Goal: Task Accomplishment & Management: Manage account settings

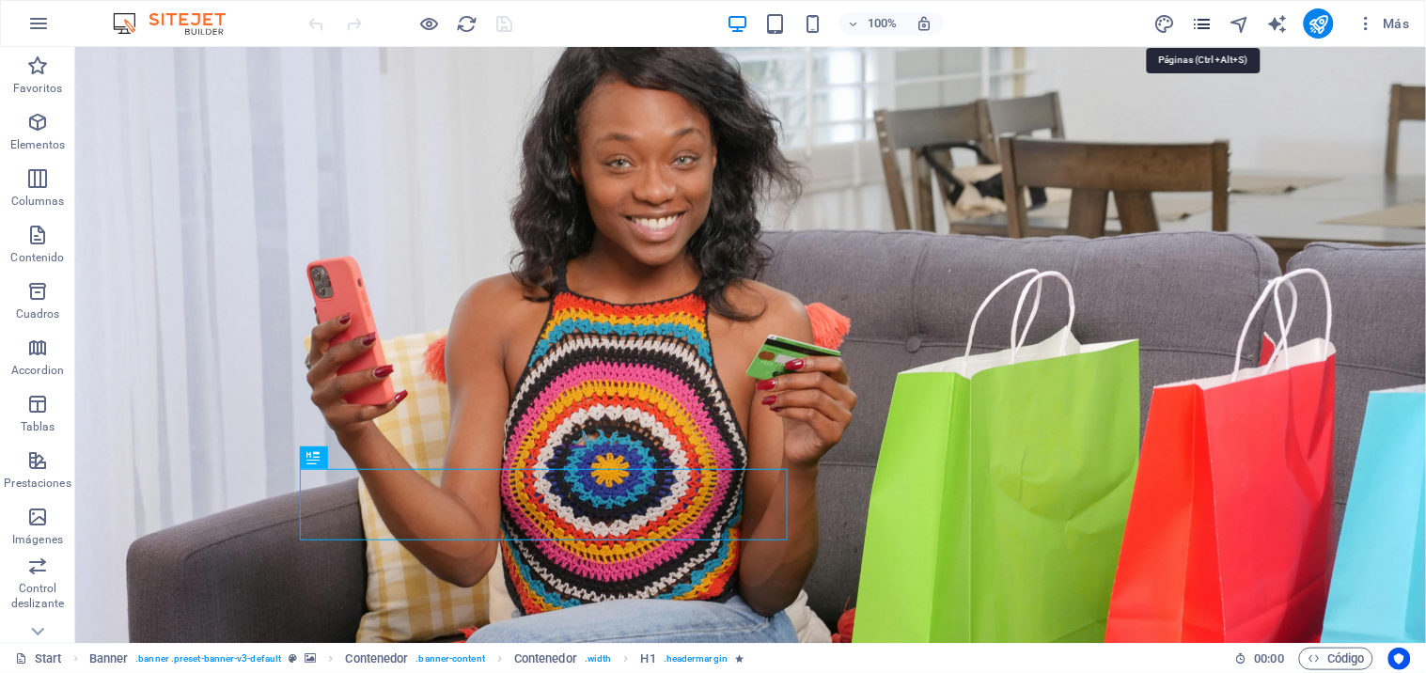
click at [1201, 24] on icon "pages" at bounding box center [1203, 24] width 22 height 22
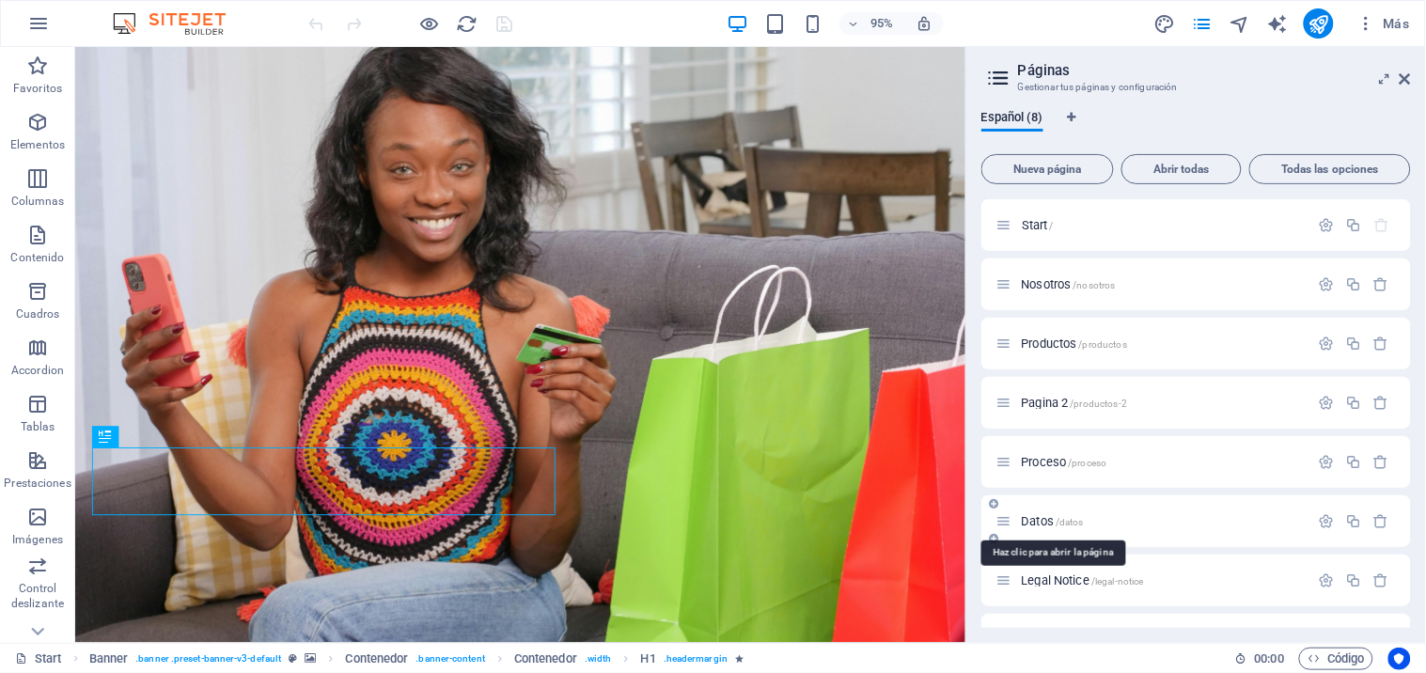
click at [1040, 517] on span "Datos /datos" at bounding box center [1053, 521] width 63 height 14
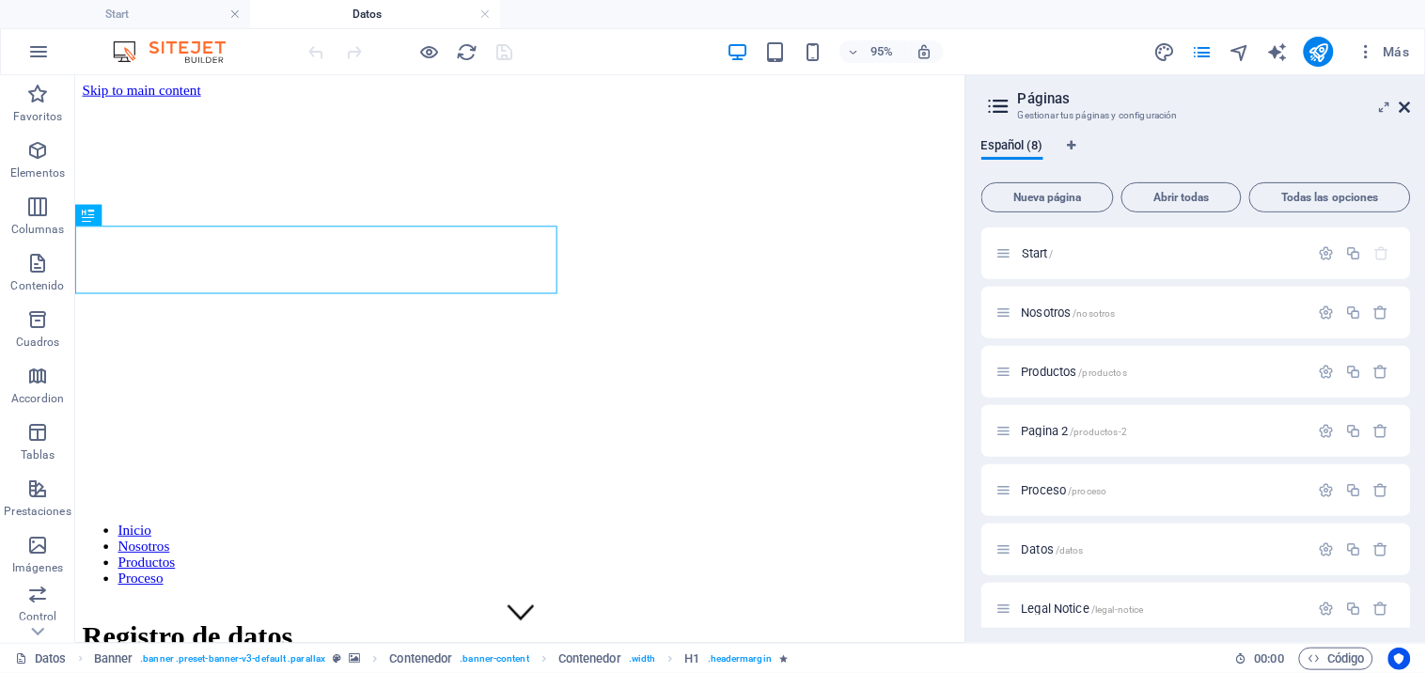
click at [1405, 104] on icon at bounding box center [1404, 107] width 11 height 15
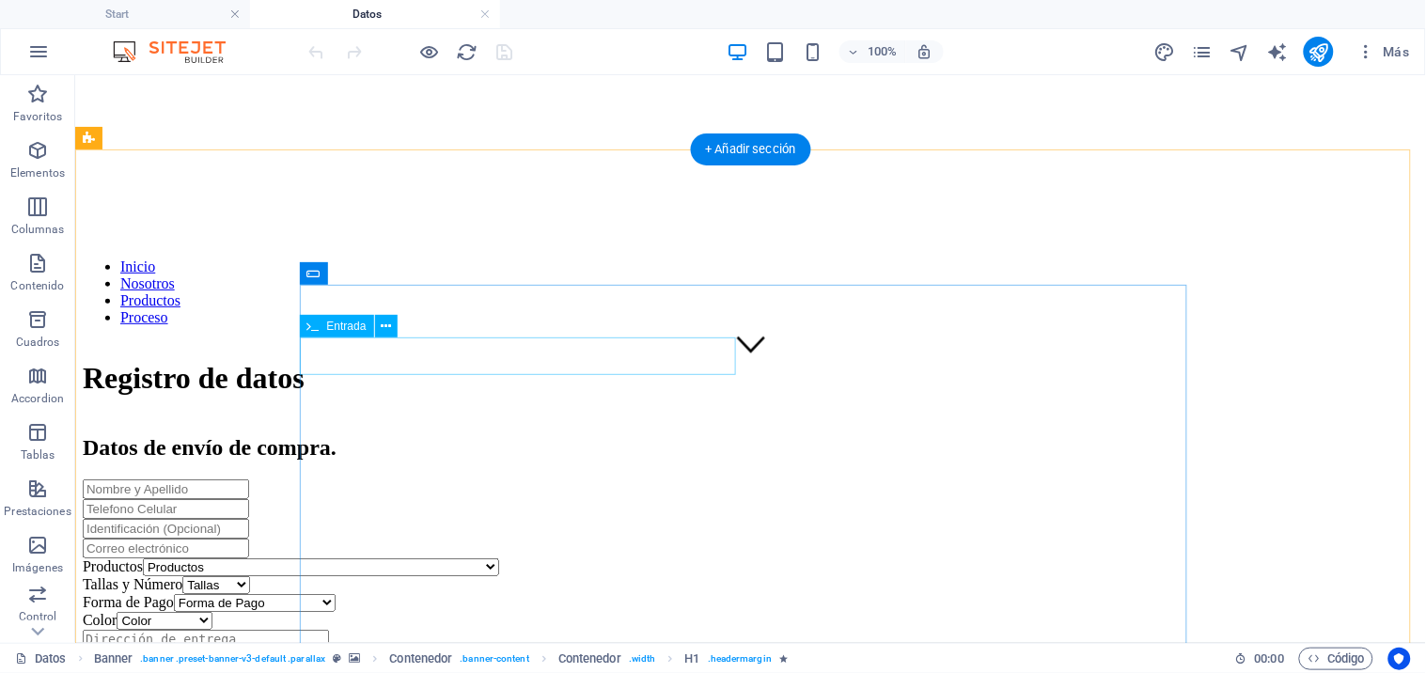
scroll to position [313, 0]
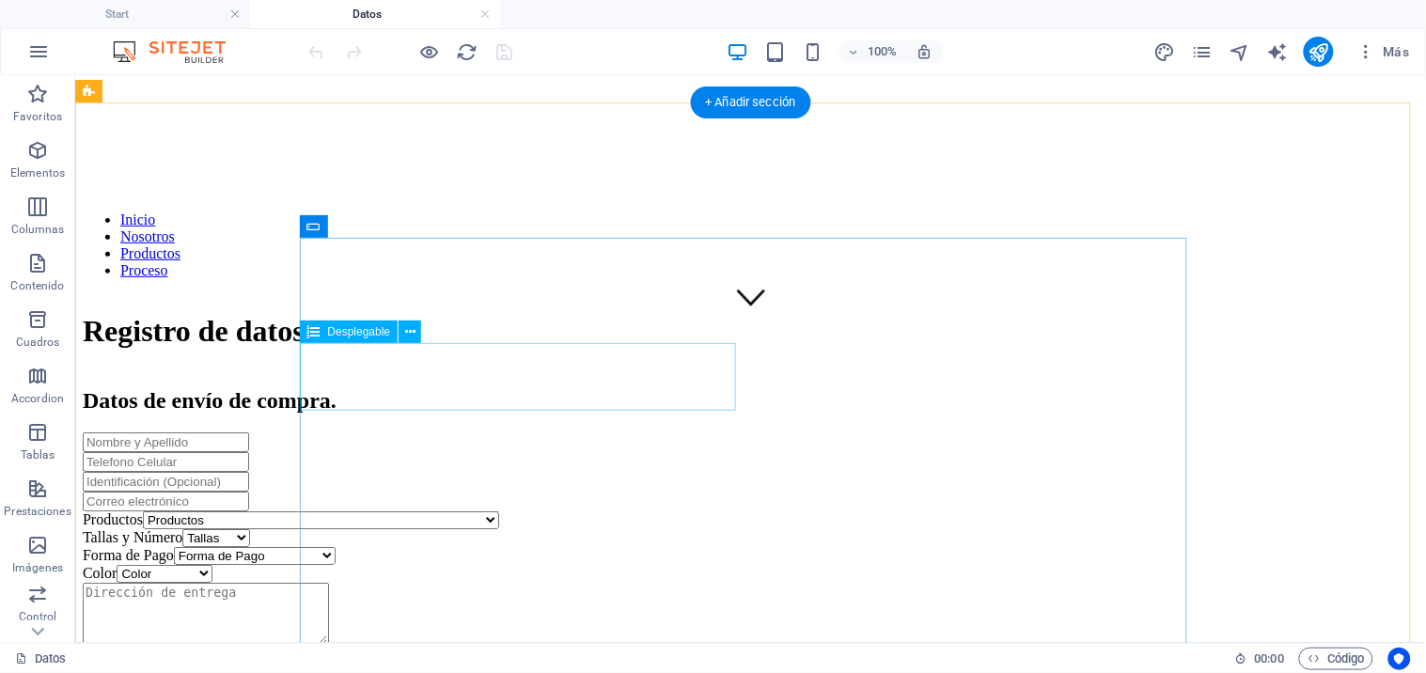
click div "Productos Productos Colgante de [PERSON_NAME] Energética Café con té negro Café…"
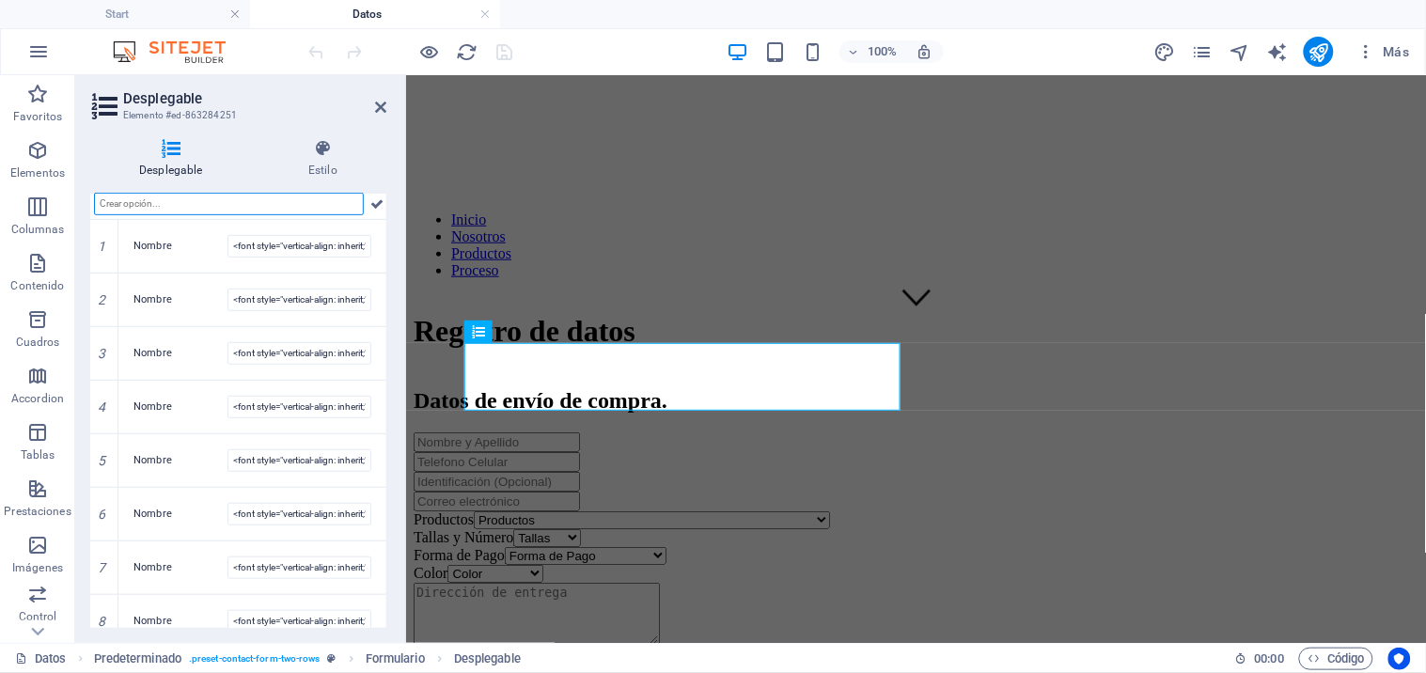
scroll to position [0, 0]
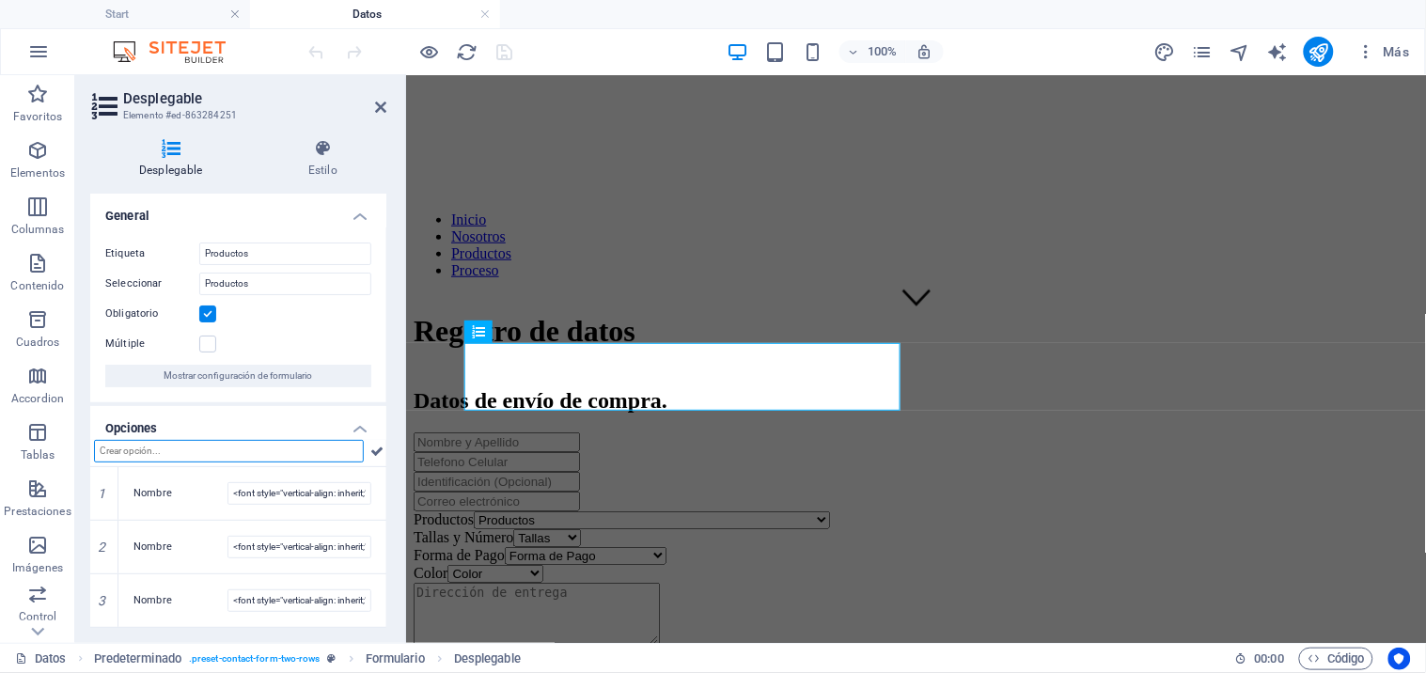
click at [171, 449] on input "text" at bounding box center [229, 451] width 270 height 23
paste input "Luces Solares Led Exteriores"
type input "Luces Solares Led Exteriores"
click at [211, 446] on input "text" at bounding box center [229, 451] width 270 height 23
paste input "Camara De Seguridad Con Panel Solar"
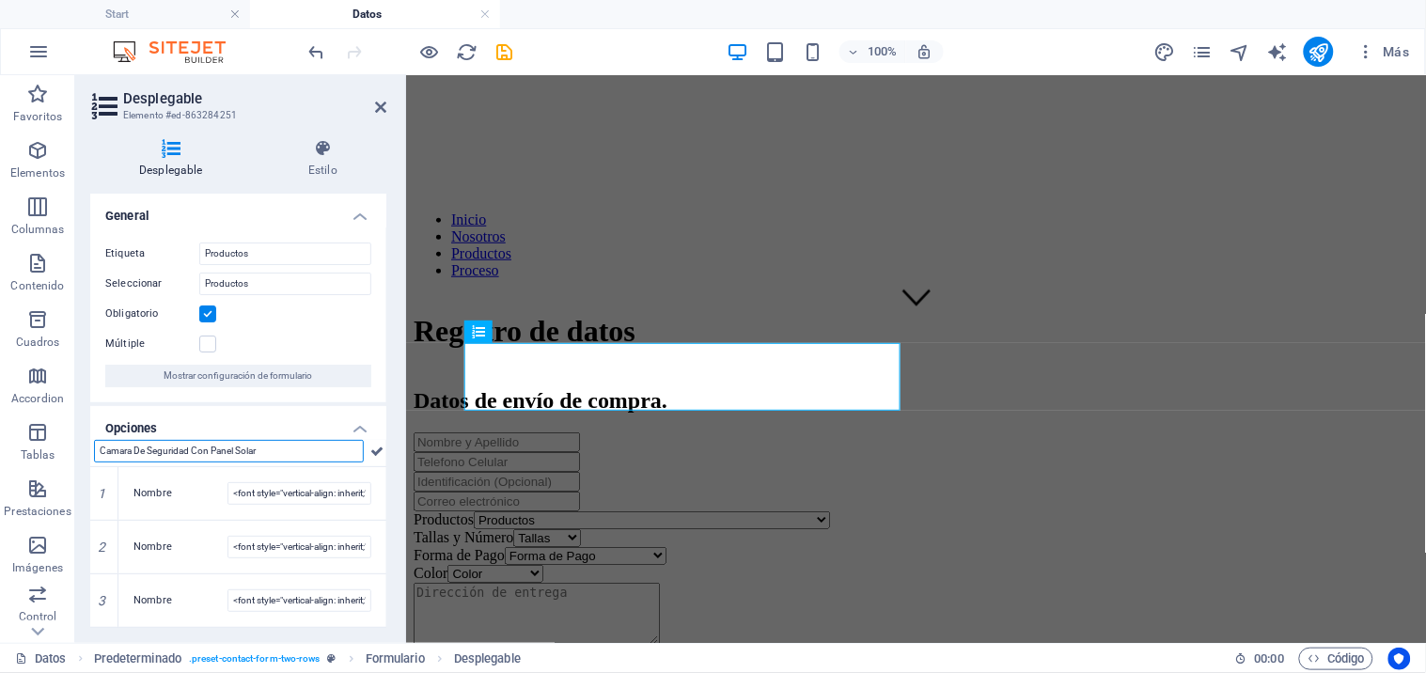
type input "Camara De Seguridad Con Panel Solar"
click at [148, 445] on input "text" at bounding box center [229, 451] width 270 height 23
paste input "Tenis Cat Deportivos Beige Caballero"
type input "Tenis Cat Deportivos Beige Caballero"
click at [245, 452] on input "text" at bounding box center [229, 451] width 270 height 23
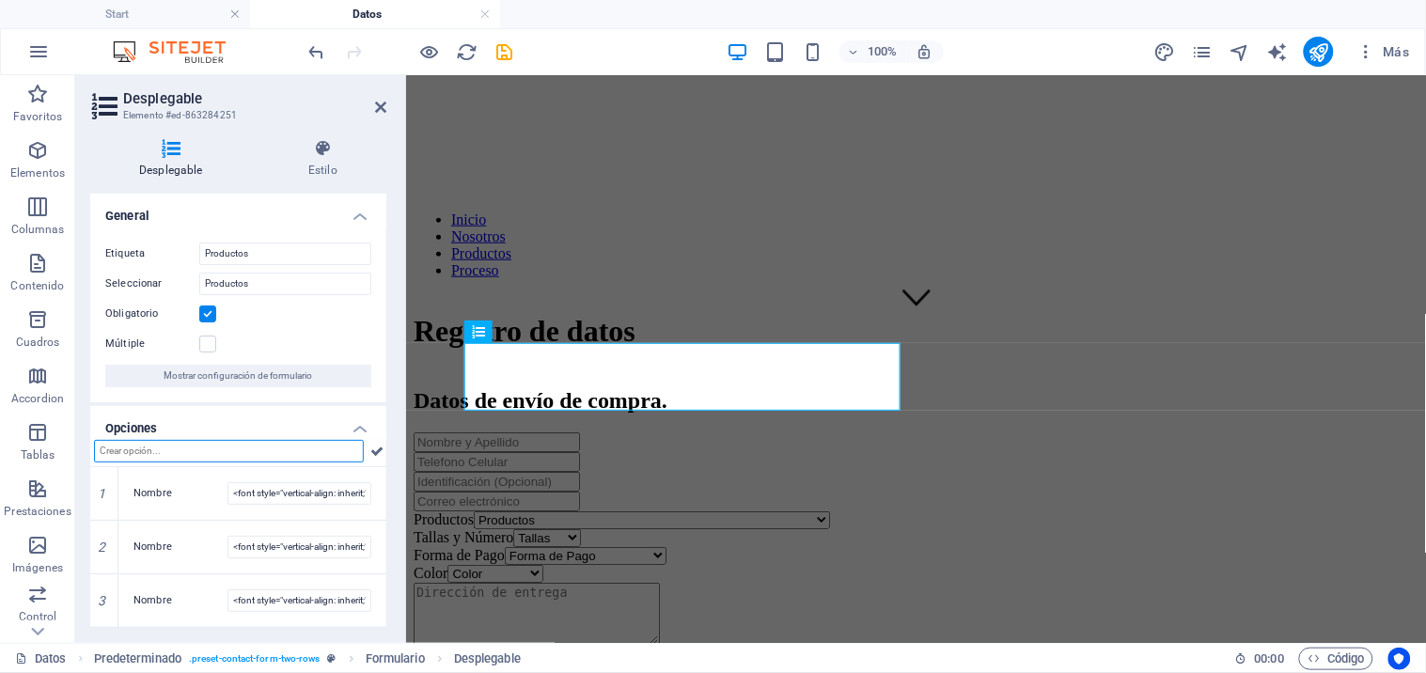
paste input "Tenis Fashion Beige Dama"
type input "Tenis Fashion Beige Dama"
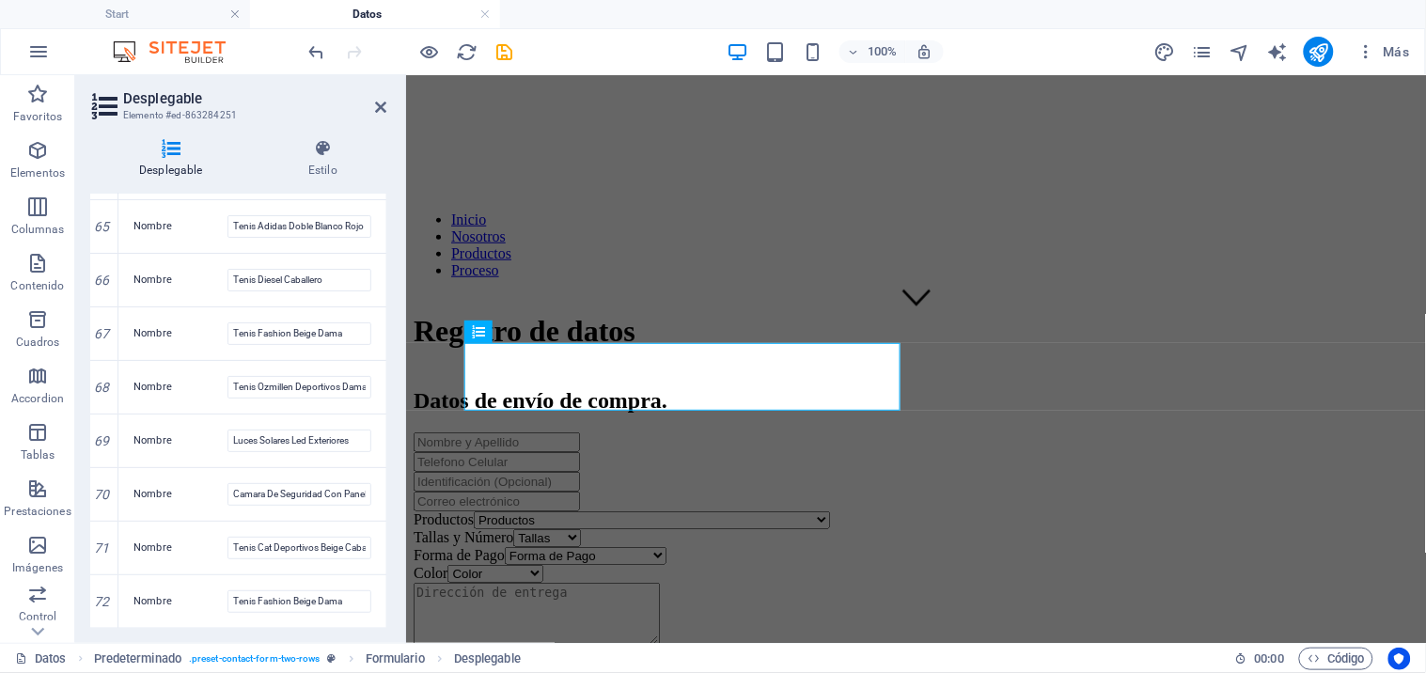
scroll to position [3699, 0]
click at [507, 44] on icon "save" at bounding box center [505, 52] width 22 height 22
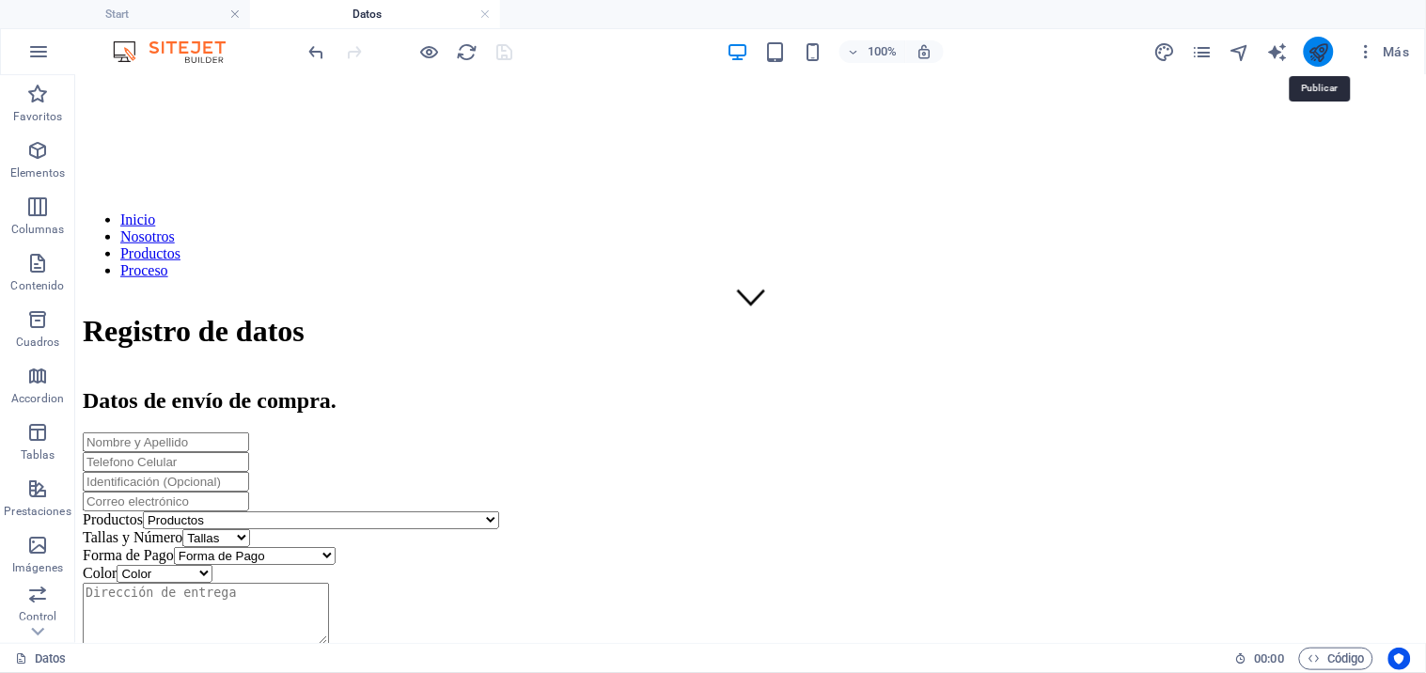
click at [1313, 49] on icon "publish" at bounding box center [1319, 52] width 22 height 22
